Goal: Transaction & Acquisition: Purchase product/service

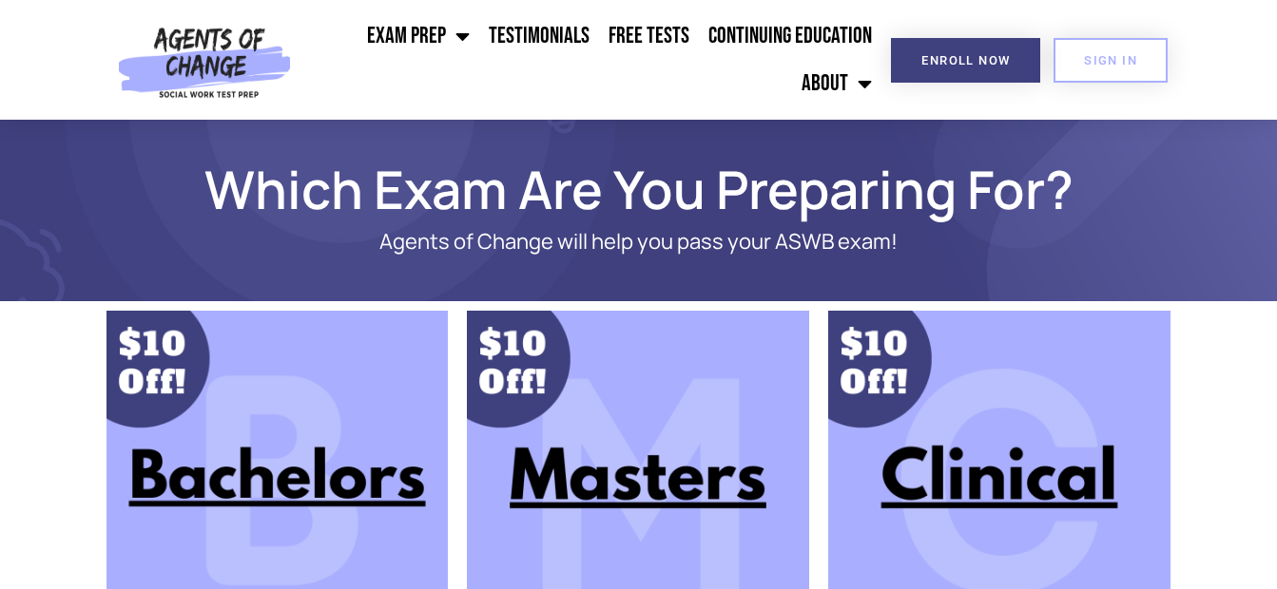
click at [671, 443] on img at bounding box center [638, 482] width 342 height 342
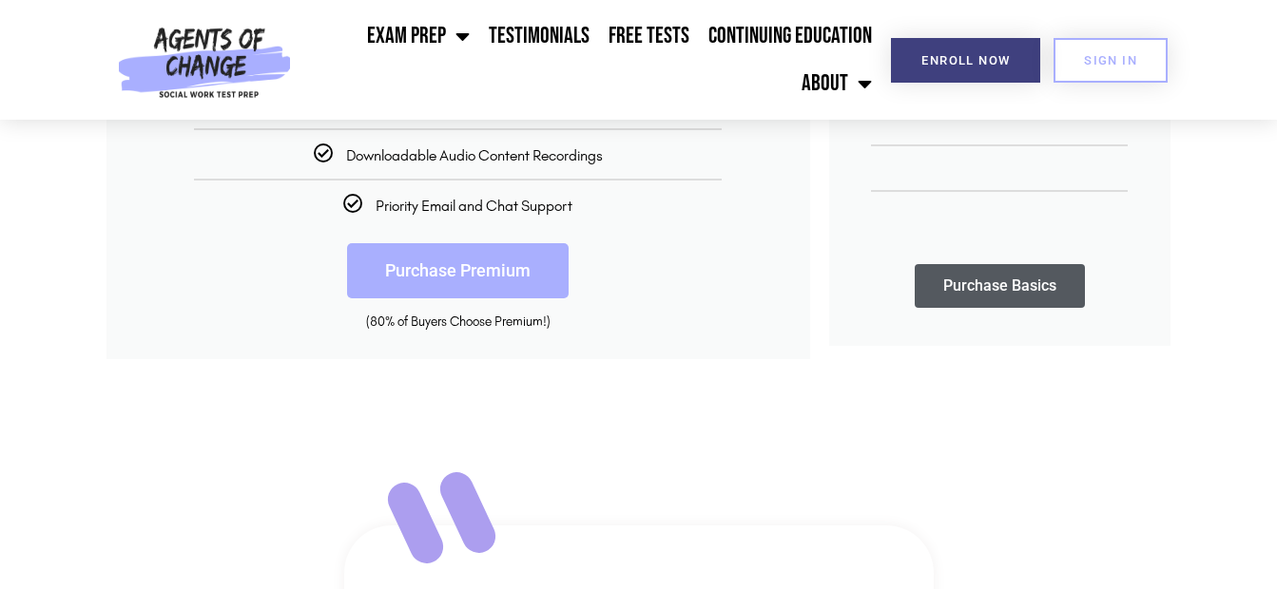
scroll to position [570, 0]
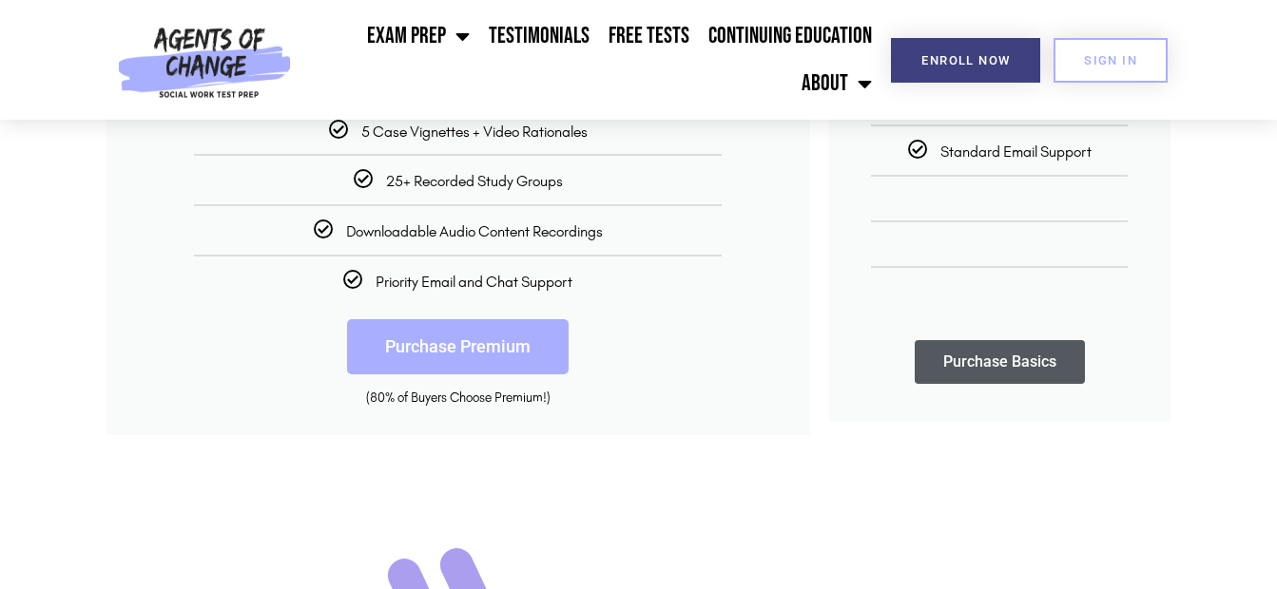
click at [505, 349] on link "Purchase Premium" at bounding box center [458, 346] width 222 height 55
